Goal: Information Seeking & Learning: Learn about a topic

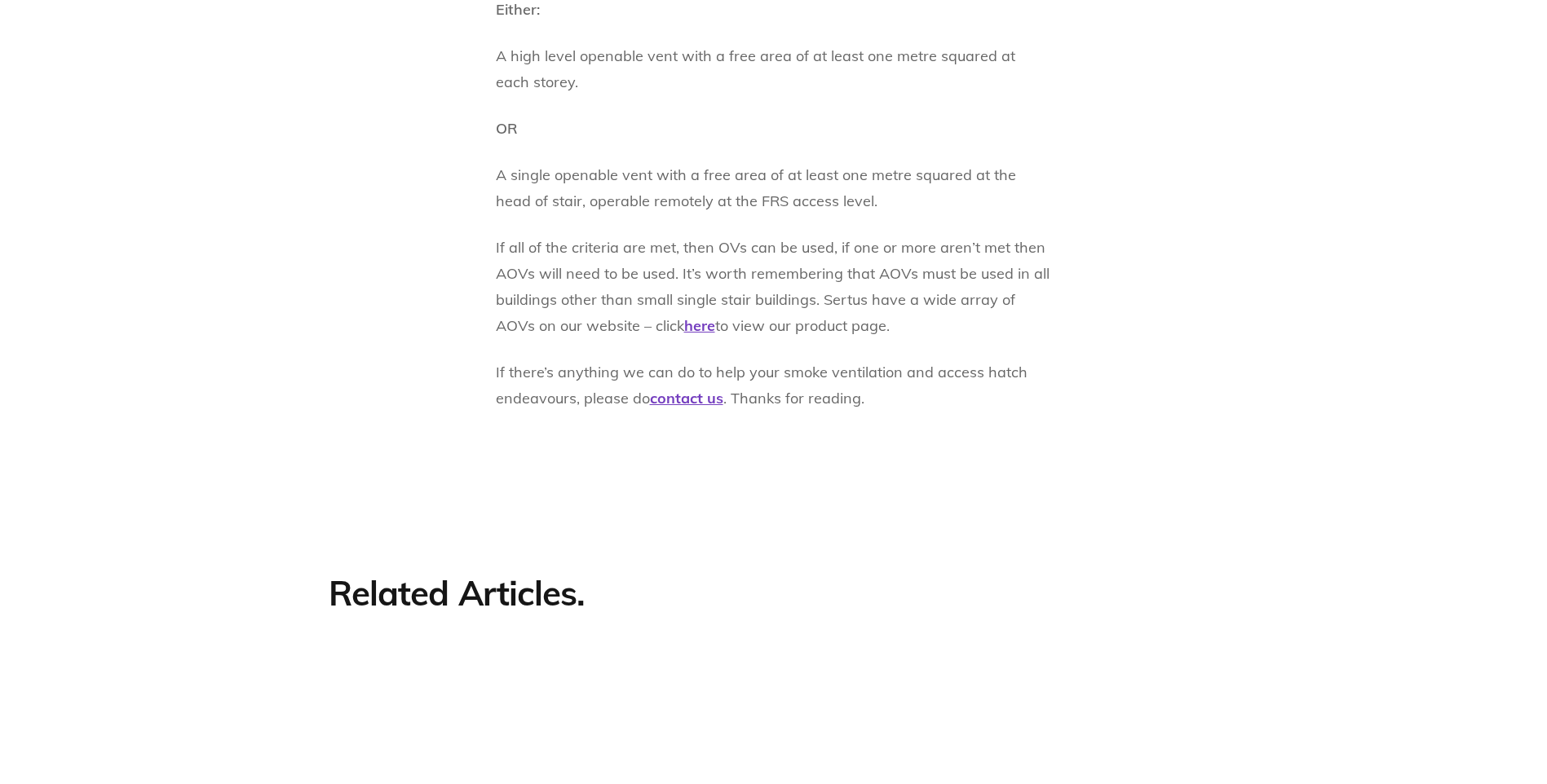
scroll to position [1957, 0]
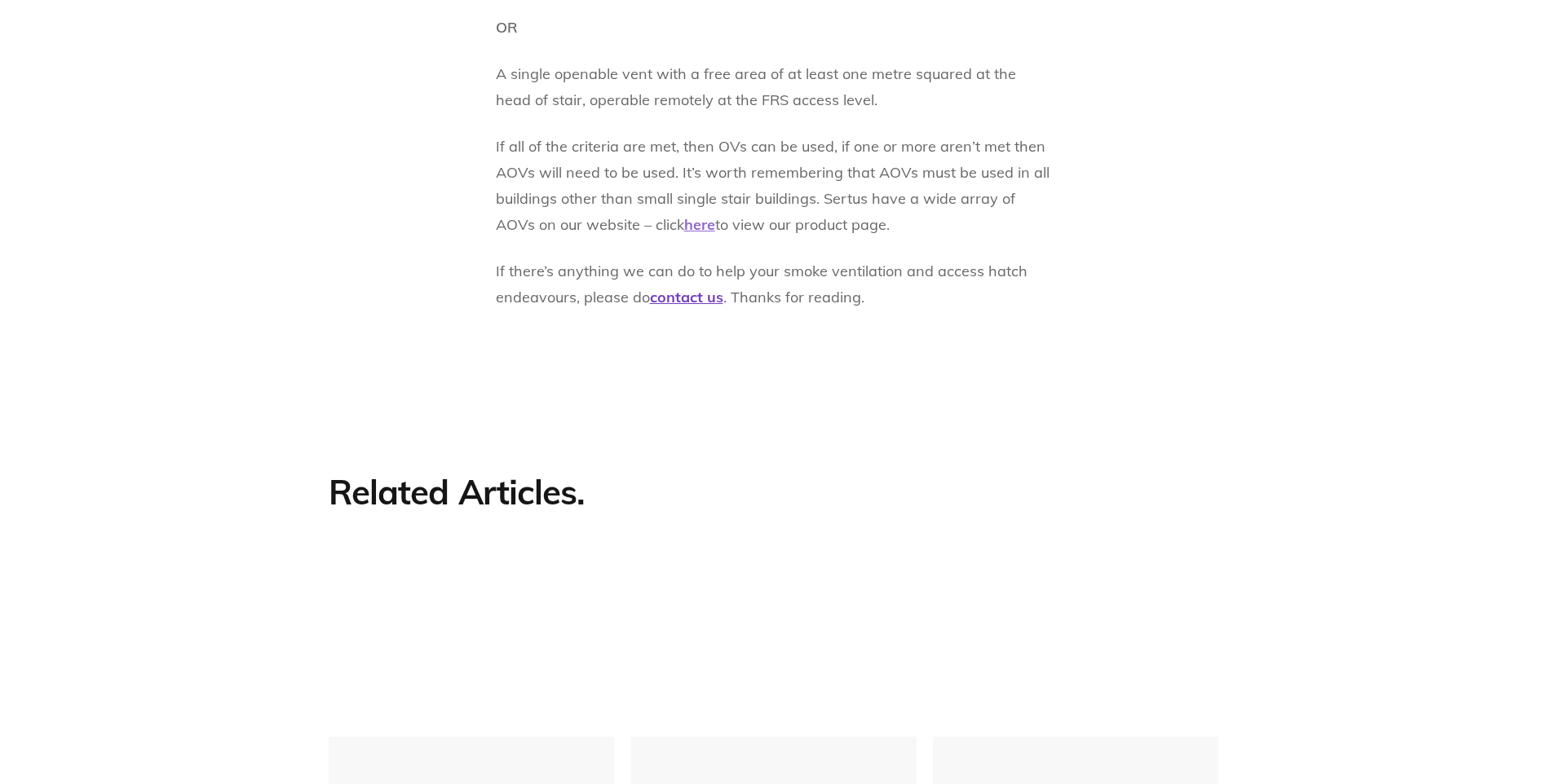
click at [684, 222] on u "here" at bounding box center [699, 224] width 31 height 19
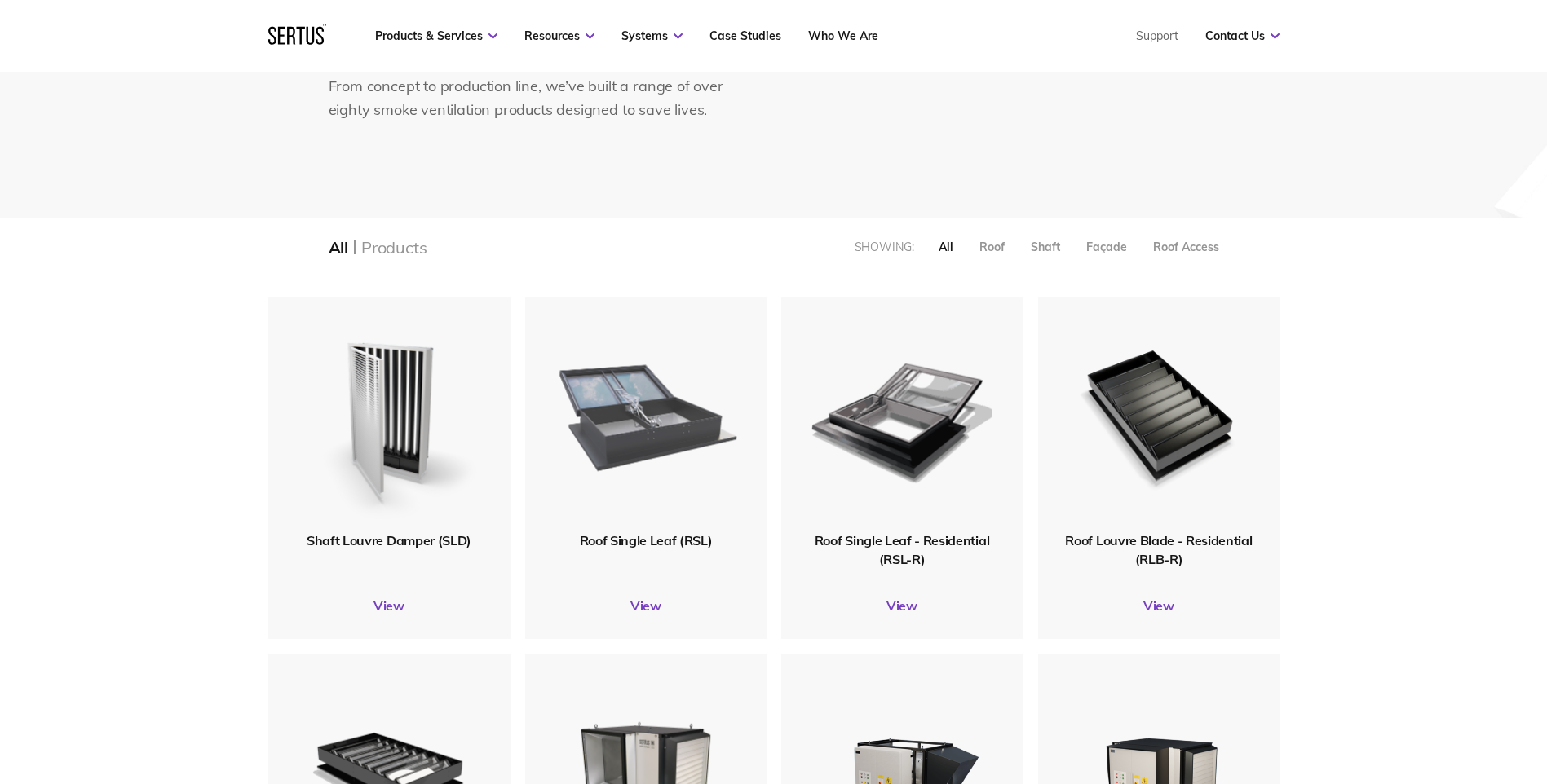
scroll to position [244, 0]
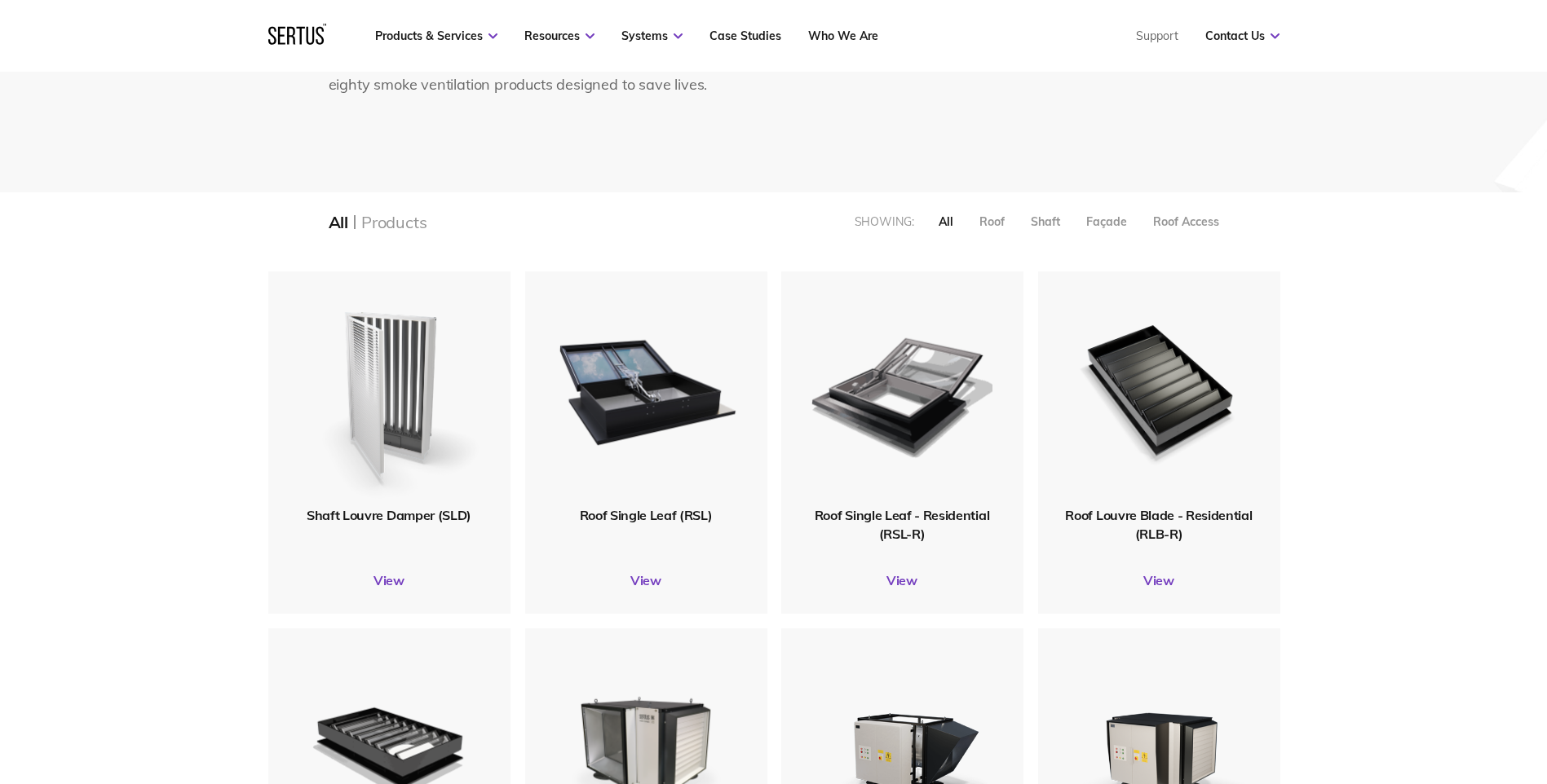
click at [393, 370] on img at bounding box center [388, 389] width 194 height 240
drag, startPoint x: 393, startPoint y: 516, endPoint x: 391, endPoint y: 550, distance: 34.1
click at [393, 516] on span "Shaft Louvre Damper (SLD)" at bounding box center [389, 516] width 165 height 17
click at [389, 576] on link "View" at bounding box center [390, 580] width 243 height 17
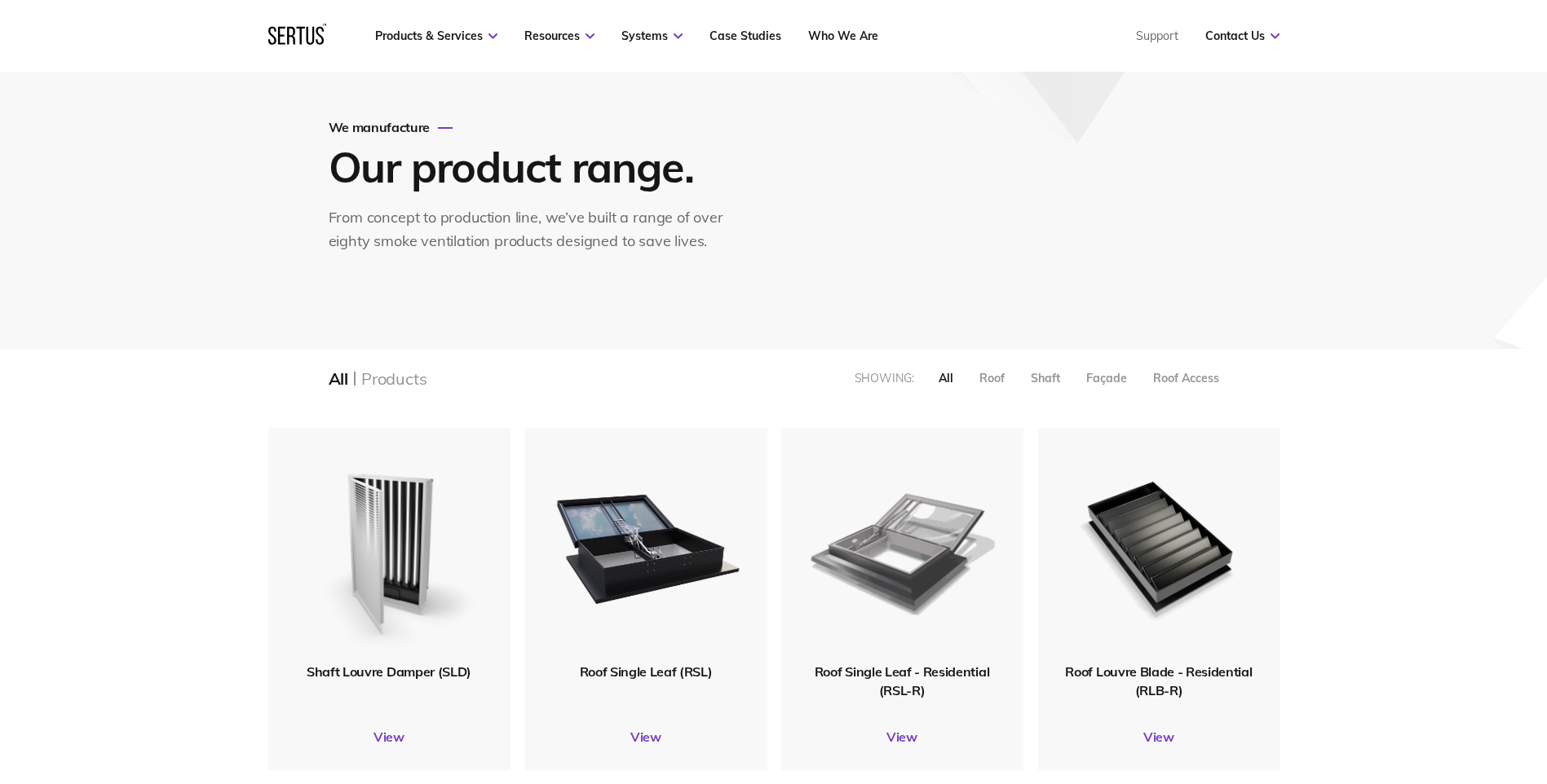
scroll to position [0, 0]
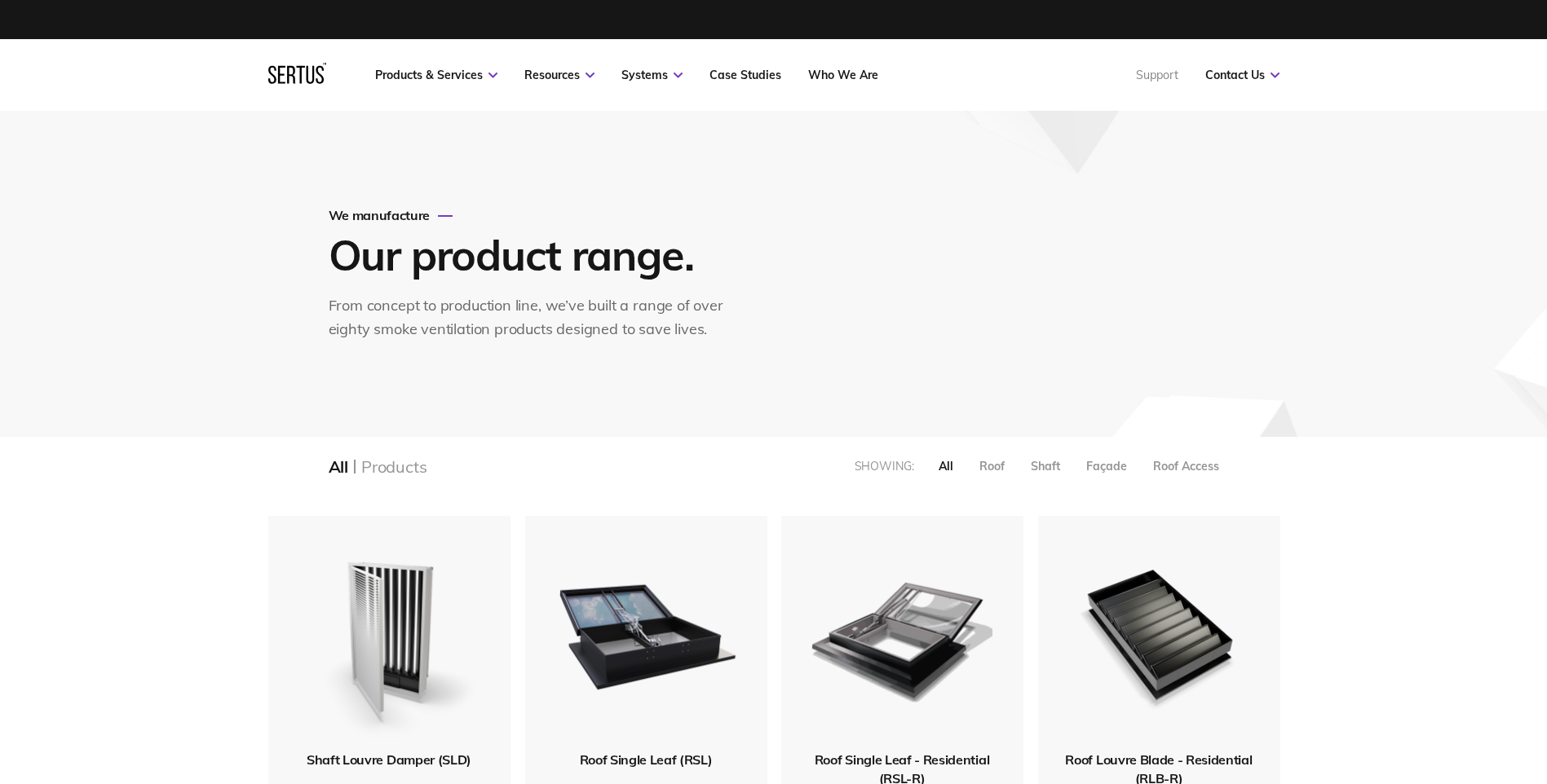
click at [1156, 78] on link "Support" at bounding box center [1157, 75] width 43 height 15
click at [1157, 72] on link "Support" at bounding box center [1157, 75] width 43 height 15
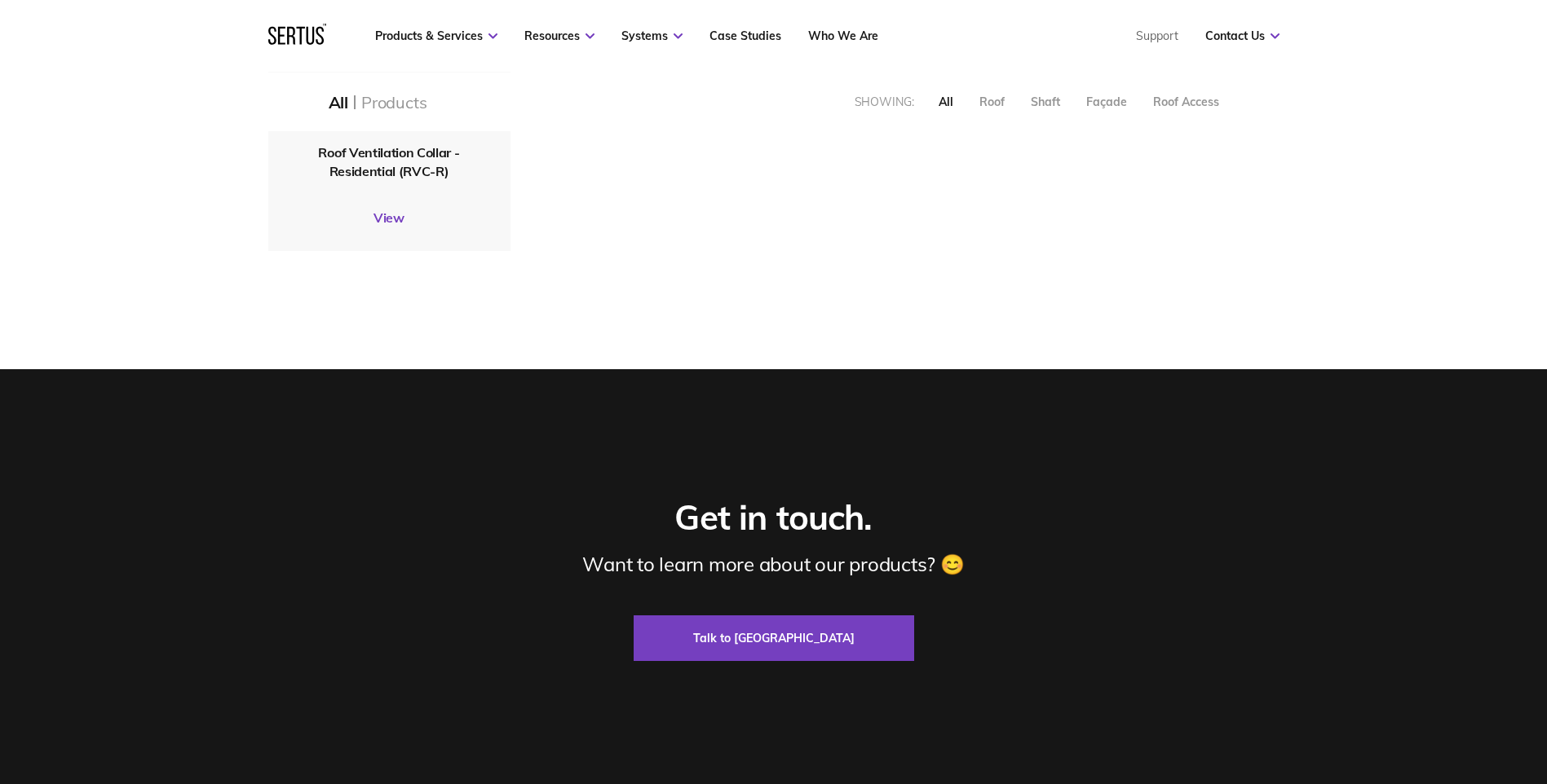
scroll to position [2608, 0]
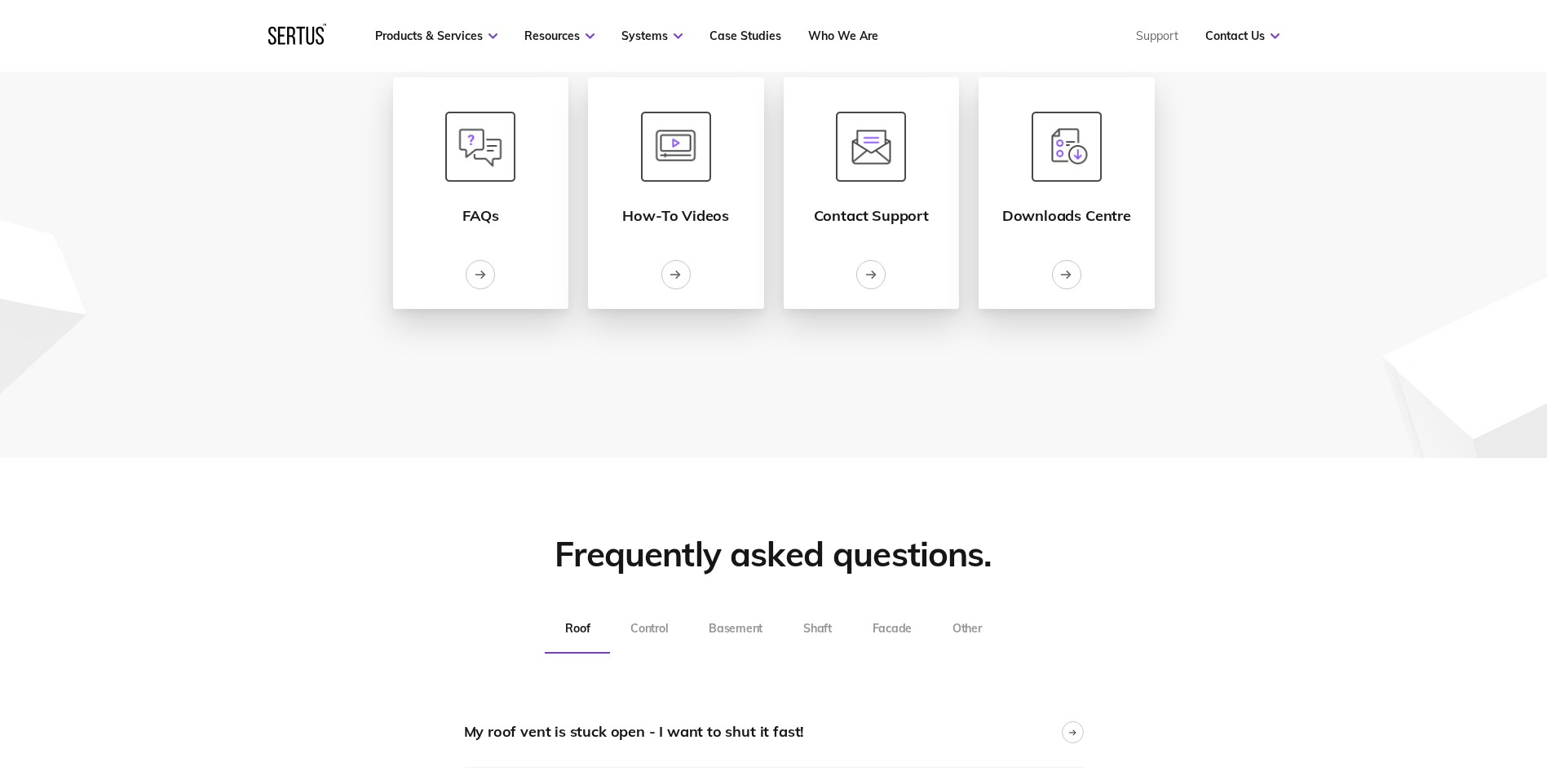
scroll to position [81, 0]
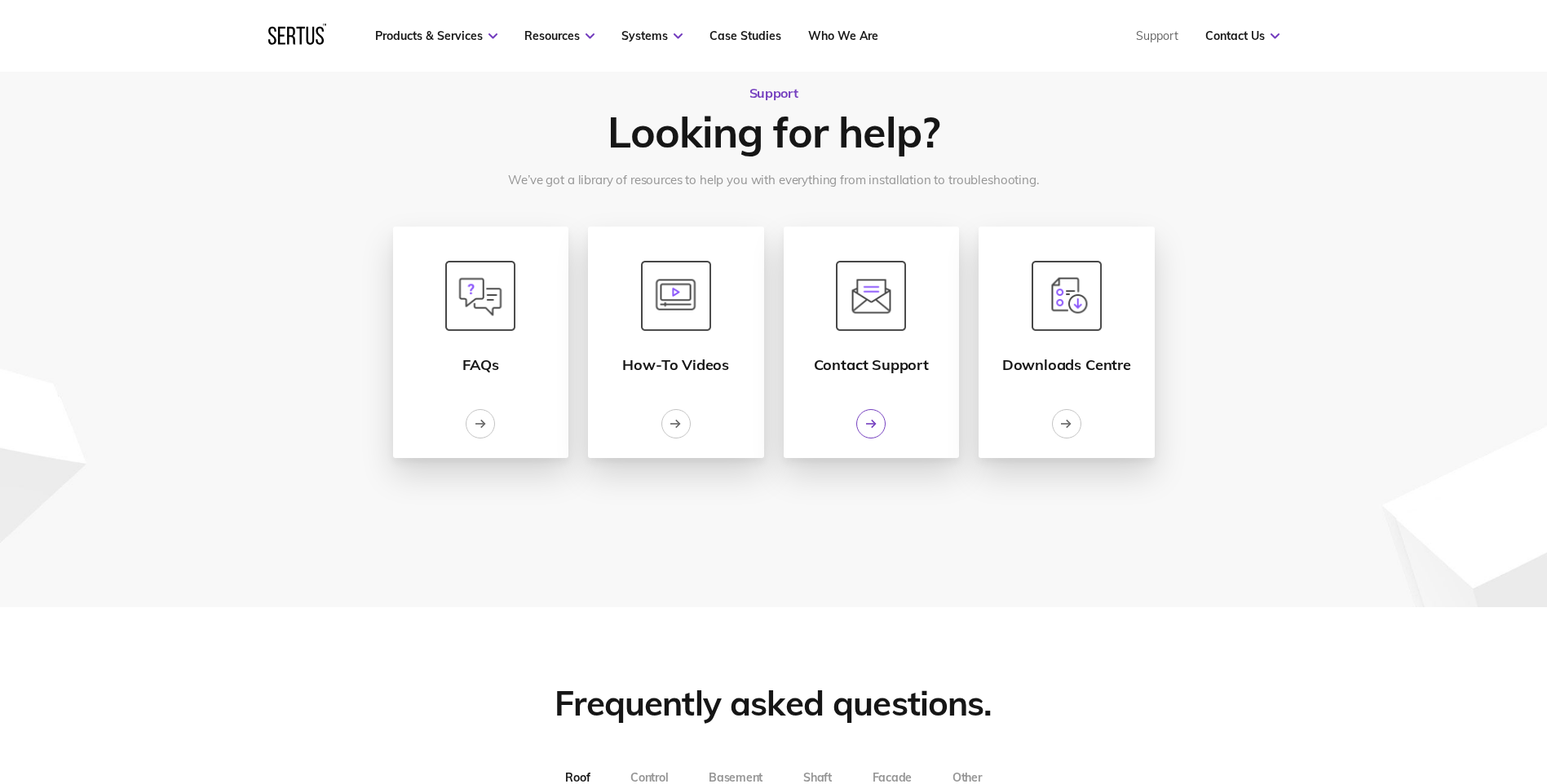
click at [870, 421] on icon at bounding box center [870, 424] width 10 height 11
